Goal: Information Seeking & Learning: Learn about a topic

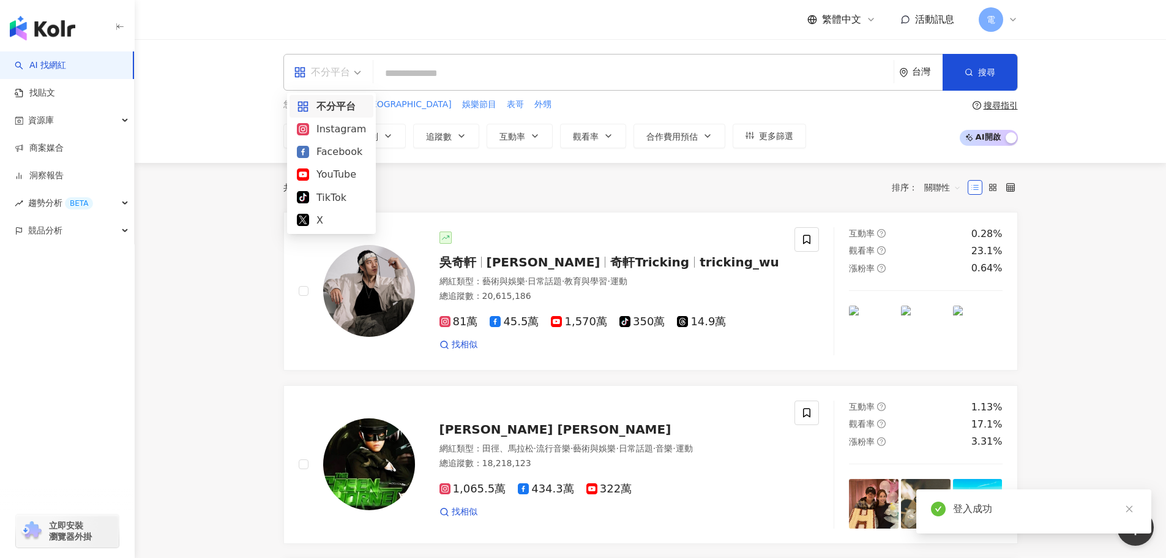
click at [343, 71] on div "不分平台" at bounding box center [322, 72] width 56 height 20
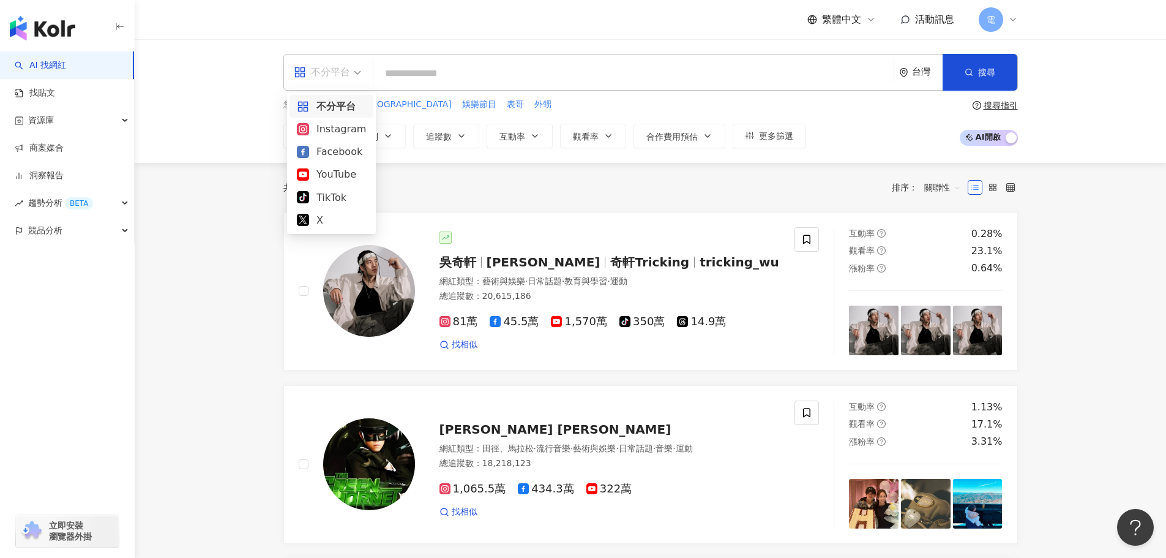
click at [222, 131] on div "不分平台 台灣 搜尋 您可能感興趣： 港台小肥 娛樂節目 表哥 外甥 類型 性別 追蹤數 互動率 觀看率 合作費用預估 更多篩選 搜尋指引 AI 開啟 AI …" at bounding box center [650, 101] width 1031 height 124
click at [351, 80] on span "不分平台" at bounding box center [327, 72] width 67 height 20
click at [209, 111] on div "不分平台 台灣 搜尋 您可能感興趣： 港台小肥 娛樂節目 表哥 外甥 類型 性別 追蹤數 互動率 觀看率 合作費用預估 更多篩選 搜尋指引 AI 開啟 AI …" at bounding box center [650, 101] width 1031 height 124
click at [589, 196] on div "共 10,000+ 筆 排序： 關聯性" at bounding box center [650, 188] width 735 height 20
click at [506, 264] on span "[PERSON_NAME]" at bounding box center [544, 262] width 114 height 15
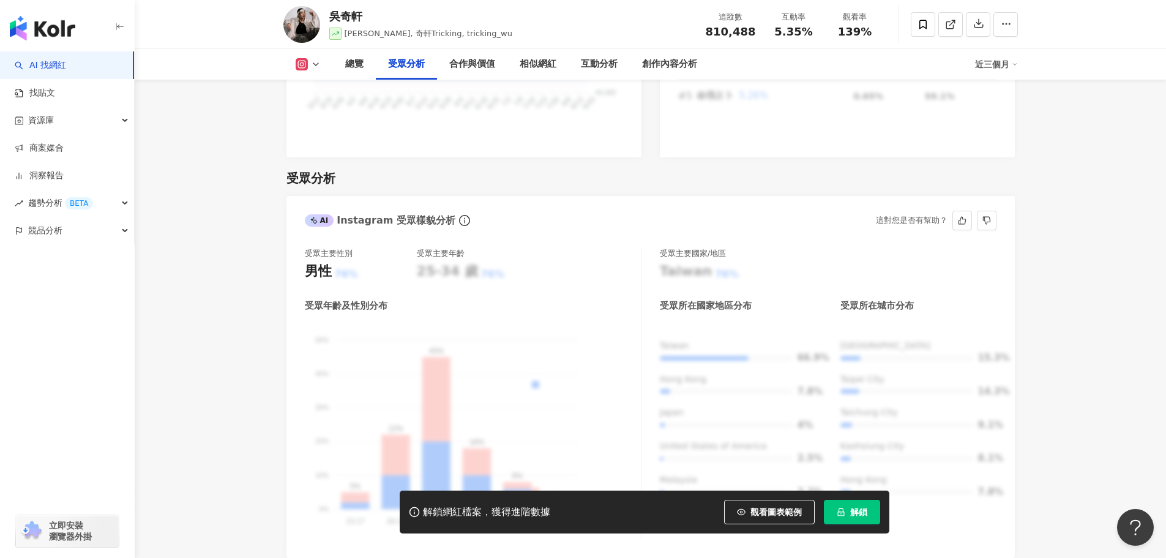
scroll to position [1183, 0]
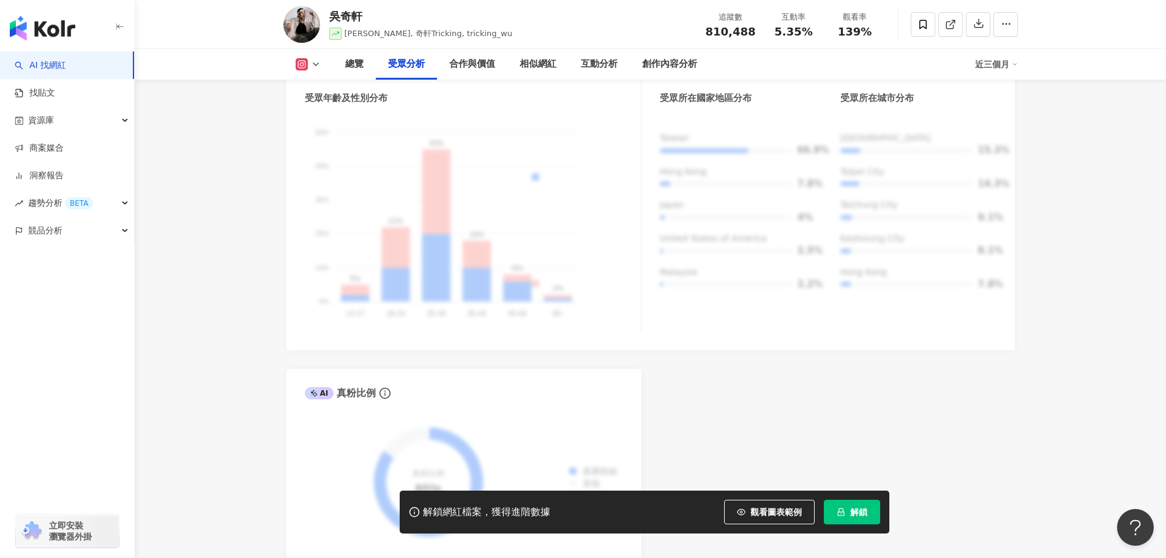
click at [869, 456] on div "AI Instagram 受眾樣貌分析 受眾主要性別 男性 76% 受眾主要年齡 25-34 歲 76% 受眾年齡及性別分布 男性 女性 50% 50% 40…" at bounding box center [650, 275] width 728 height 574
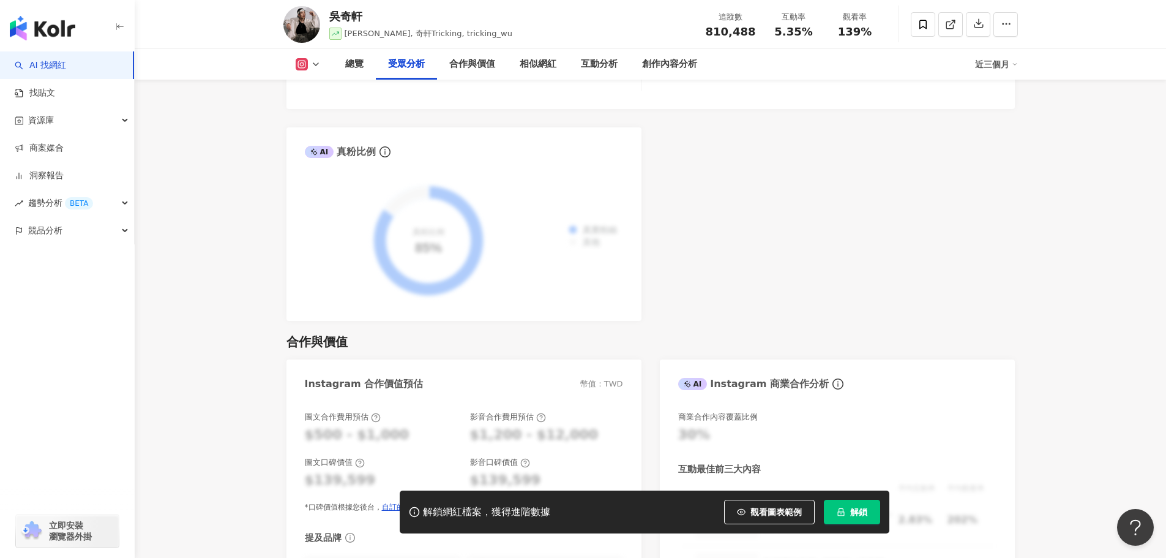
scroll to position [1424, 0]
click at [646, 332] on div "合作與價值" at bounding box center [650, 340] width 728 height 17
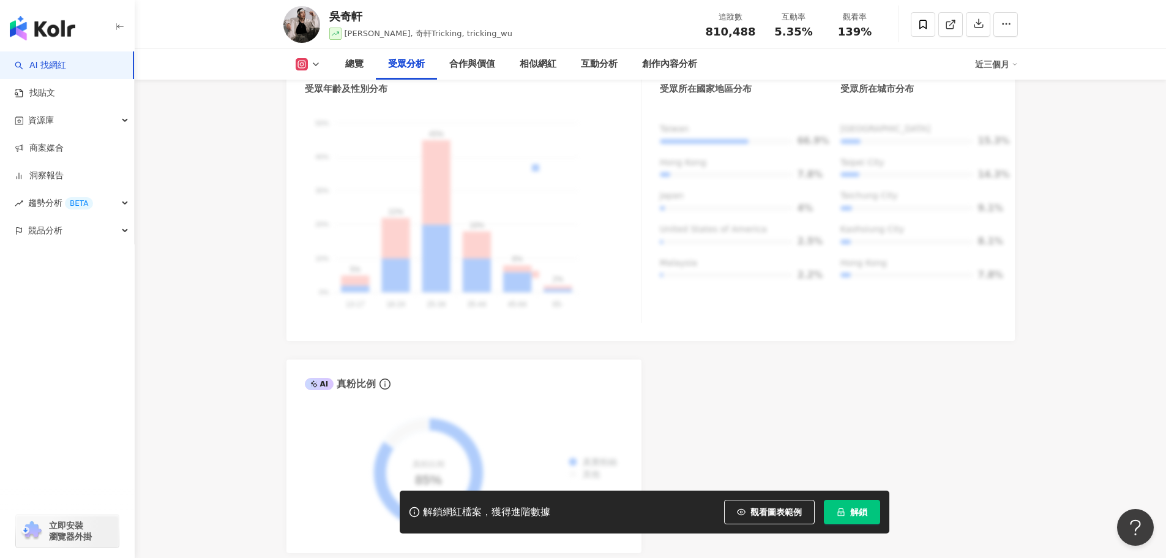
scroll to position [1192, 0]
click at [956, 375] on div "AI Instagram 受眾樣貌分析 受眾主要性別 男性 76% 受眾主要年齡 25-34 歲 76% 受眾年齡及性別分布 男性 女性 50% 50% 40…" at bounding box center [650, 266] width 728 height 574
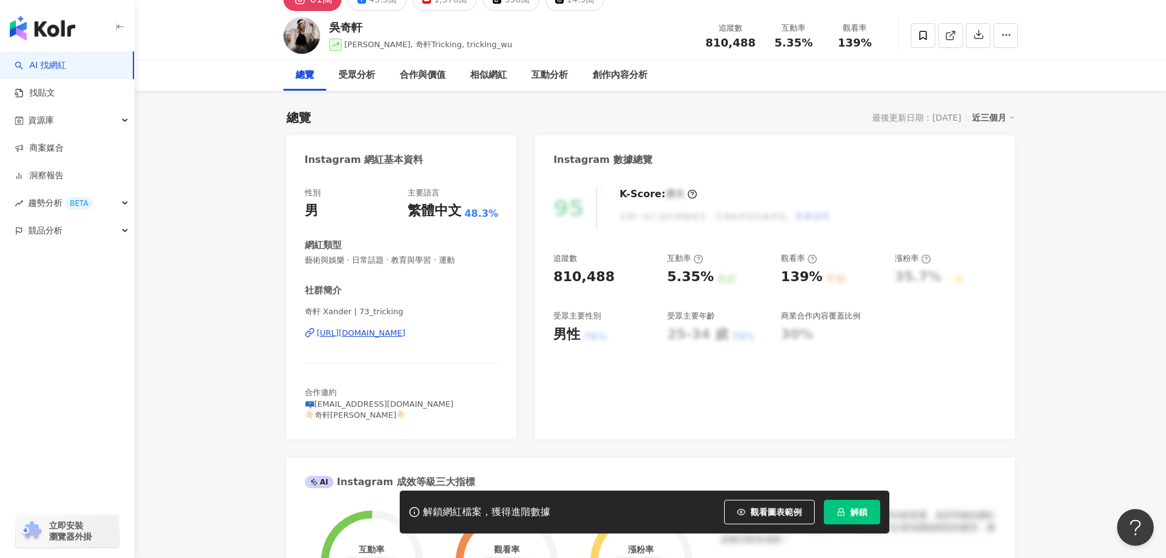
scroll to position [0, 0]
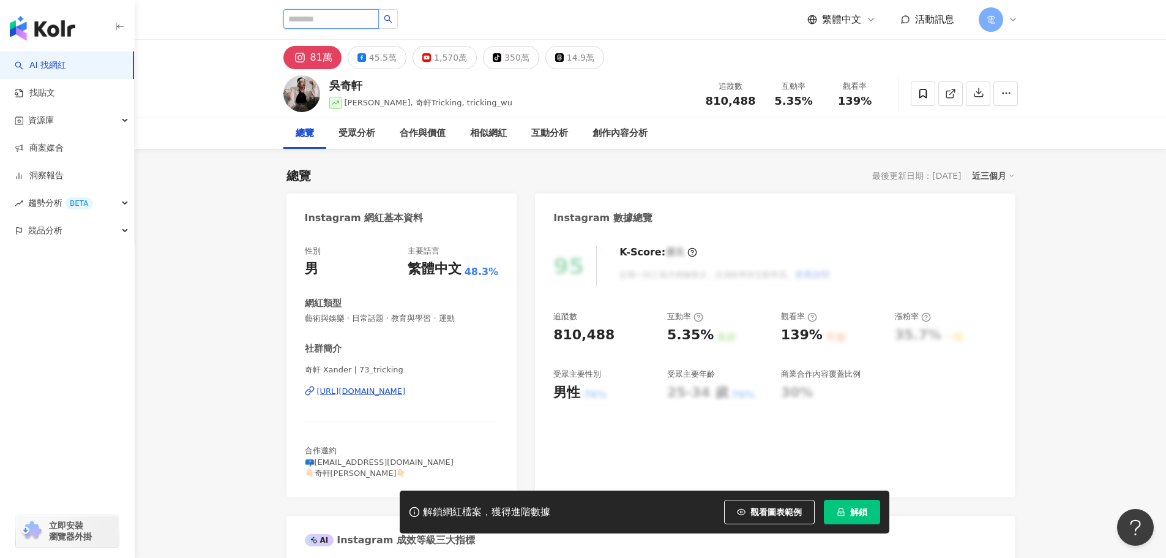
click at [332, 17] on input "search" at bounding box center [330, 19] width 95 height 20
click at [97, 118] on div "資源庫" at bounding box center [67, 121] width 134 height 28
click at [350, 13] on input "search" at bounding box center [330, 19] width 95 height 20
click at [64, 149] on link "網紅管理" at bounding box center [46, 148] width 34 height 12
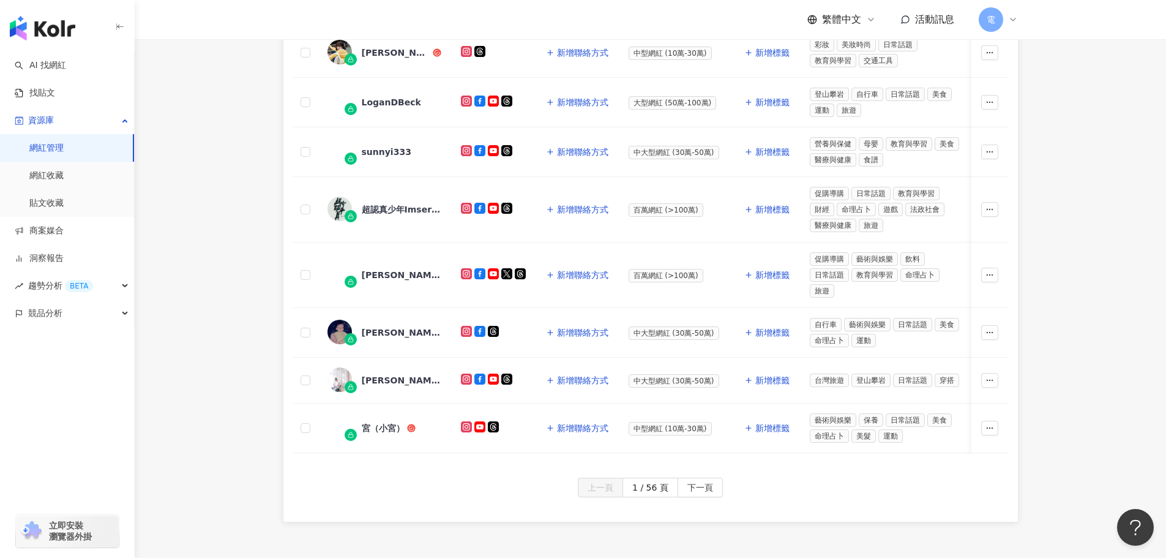
scroll to position [559, 0]
